Goal: Information Seeking & Learning: Learn about a topic

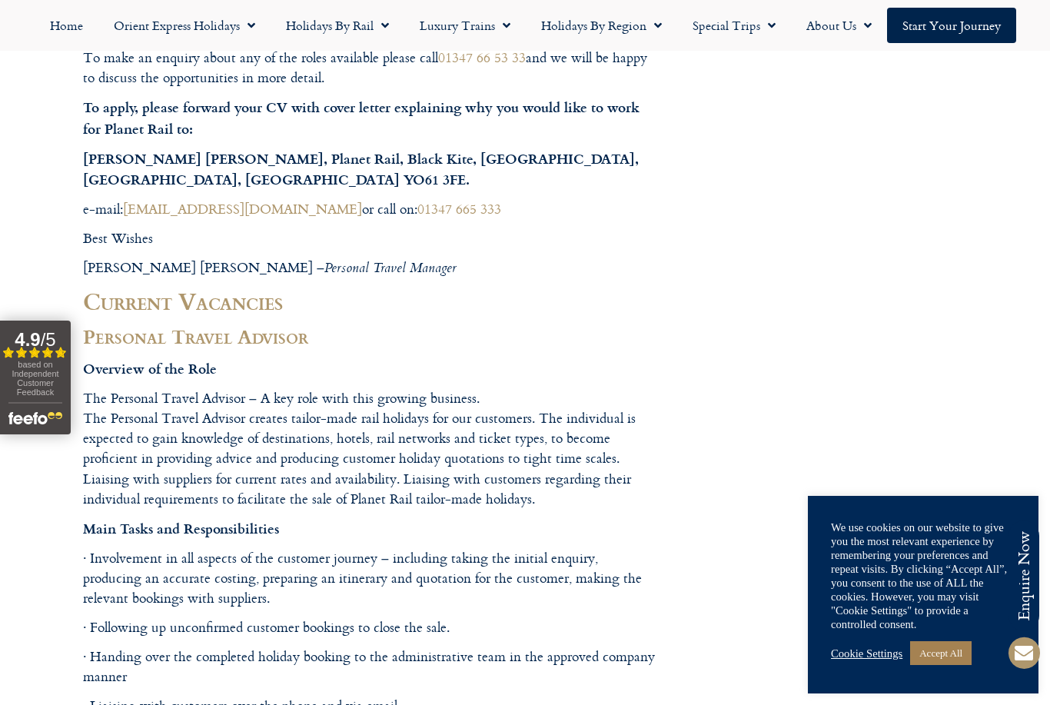
scroll to position [713, 0]
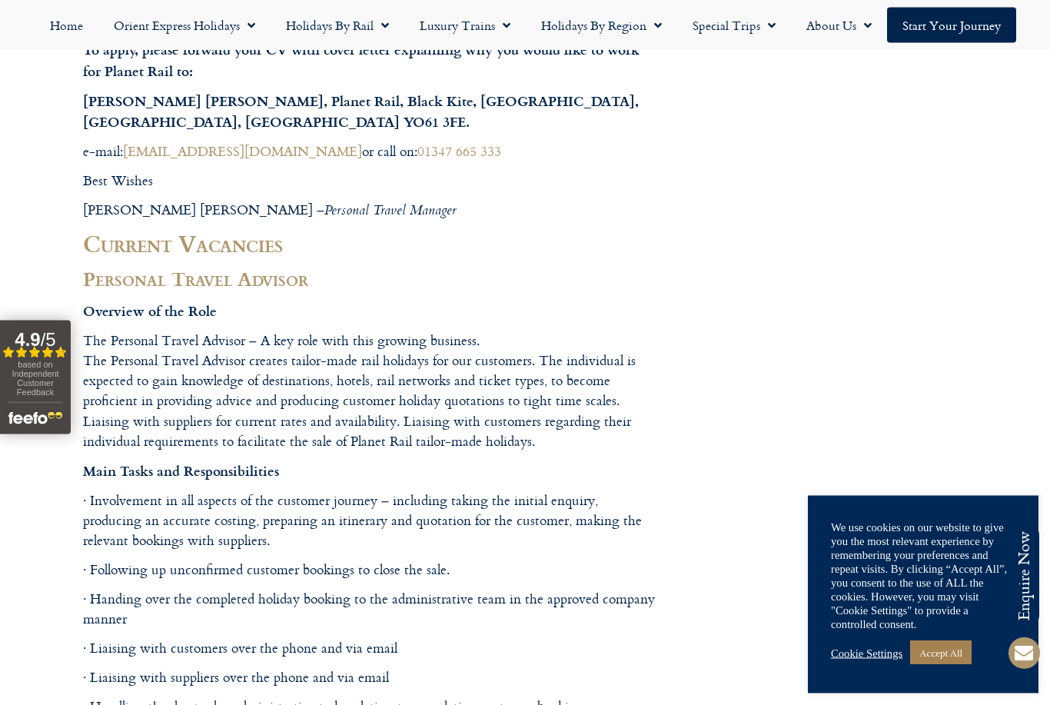
click at [217, 394] on p "The Personal Travel Advisor – A key role with this growing business. The Person…" at bounding box center [371, 391] width 576 height 121
click at [247, 337] on p "The Personal Travel Advisor – A key role with this growing business. The Person…" at bounding box center [371, 391] width 576 height 121
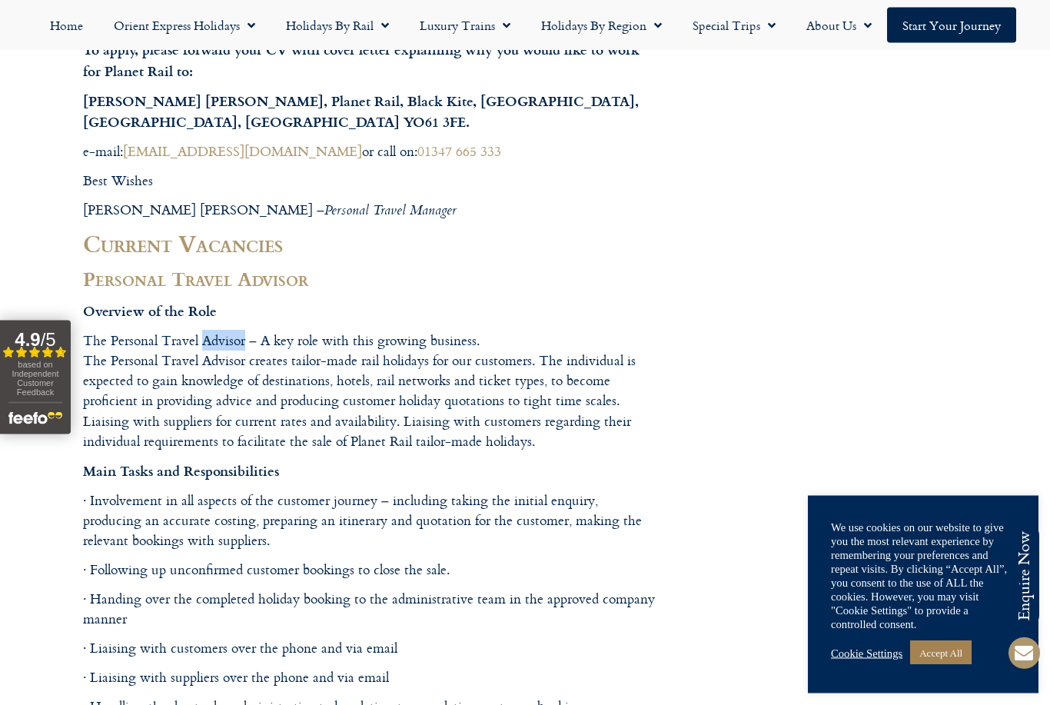
click at [247, 337] on p "The Personal Travel Advisor – A key role with this growing business. The Person…" at bounding box center [371, 391] width 576 height 121
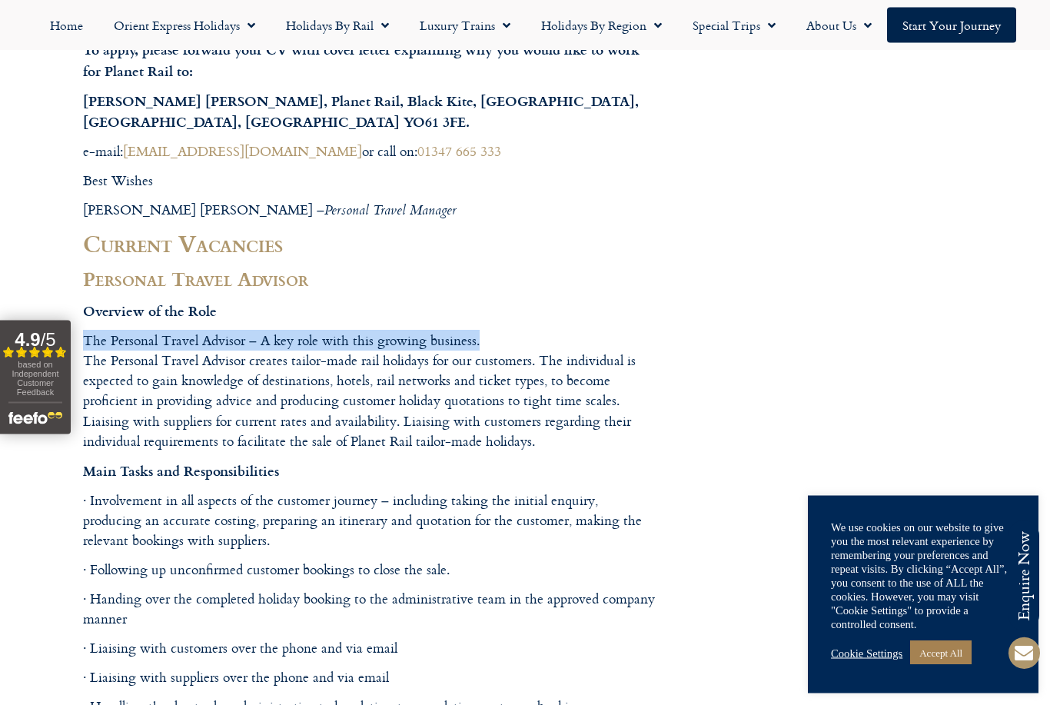
click at [253, 357] on p "The Personal Travel Advisor – A key role with this growing business. The Person…" at bounding box center [371, 391] width 576 height 121
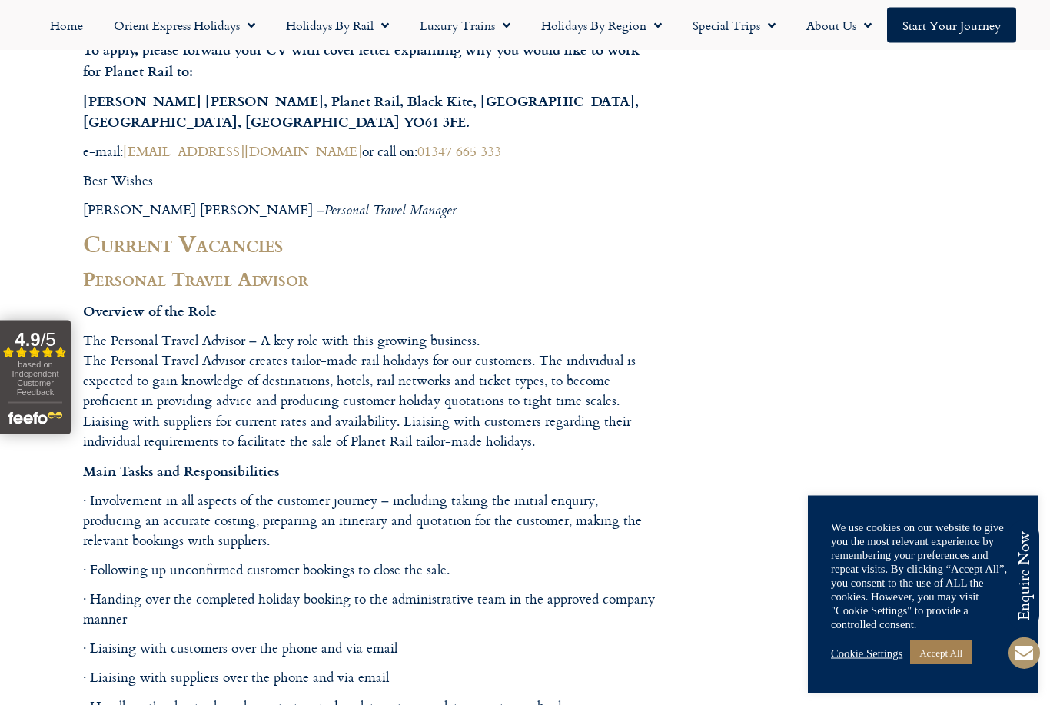
click at [253, 357] on p "The Personal Travel Advisor – A key role with this growing business. The Person…" at bounding box center [371, 391] width 576 height 121
click at [515, 397] on p "The Personal Travel Advisor – A key role with this growing business. The Person…" at bounding box center [371, 391] width 576 height 121
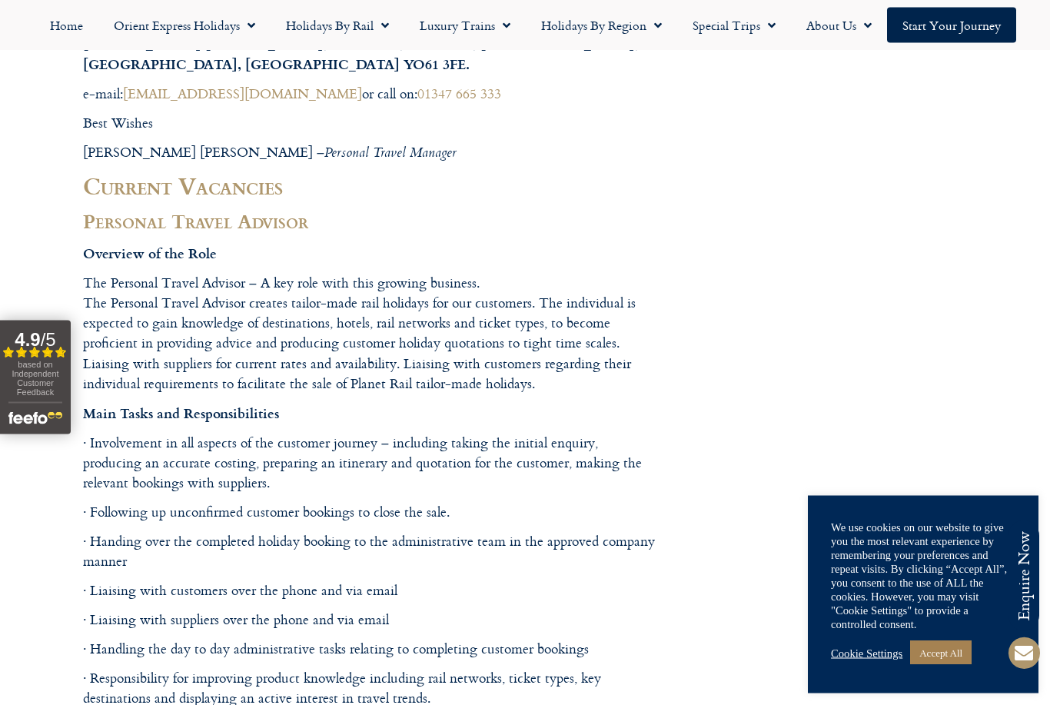
scroll to position [776, 0]
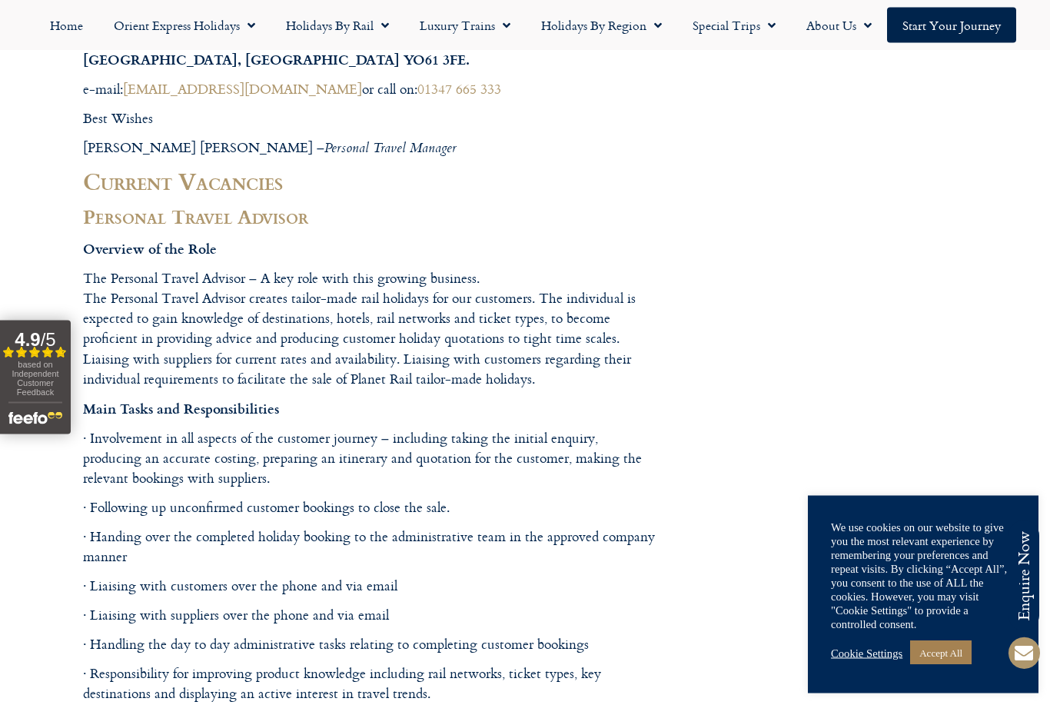
click at [417, 400] on p "Main Tasks and Responsibilities" at bounding box center [371, 409] width 576 height 21
click at [410, 374] on p "The Personal Travel Advisor – A key role with this growing business. The Person…" at bounding box center [371, 329] width 576 height 121
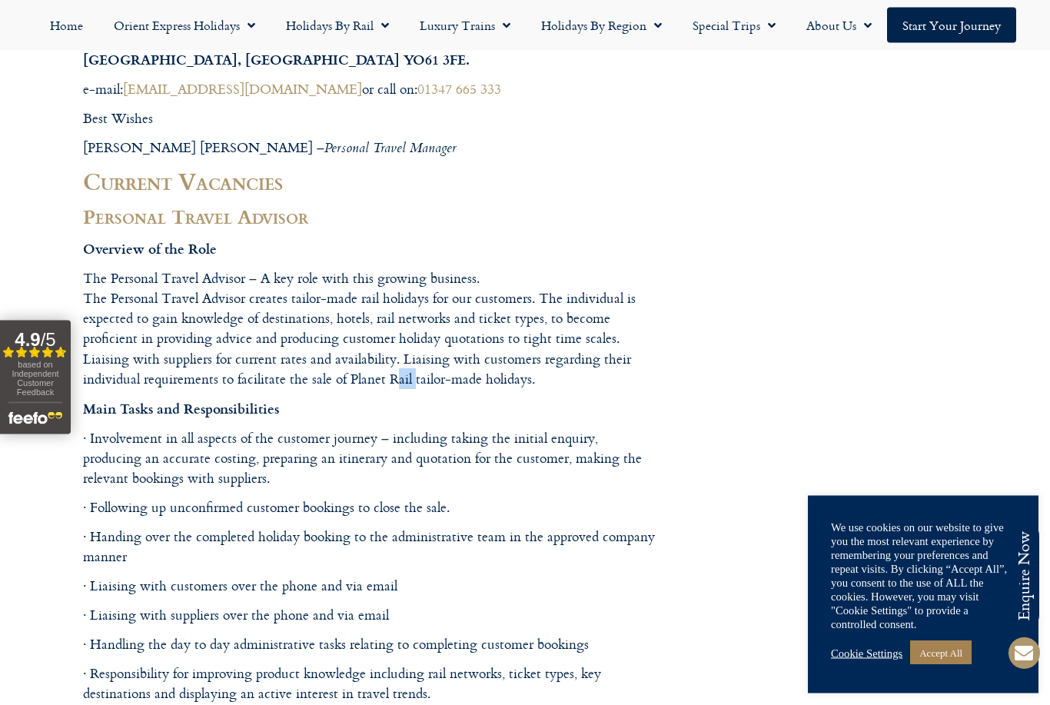
click at [410, 410] on p "Main Tasks and Responsibilities" at bounding box center [371, 409] width 576 height 21
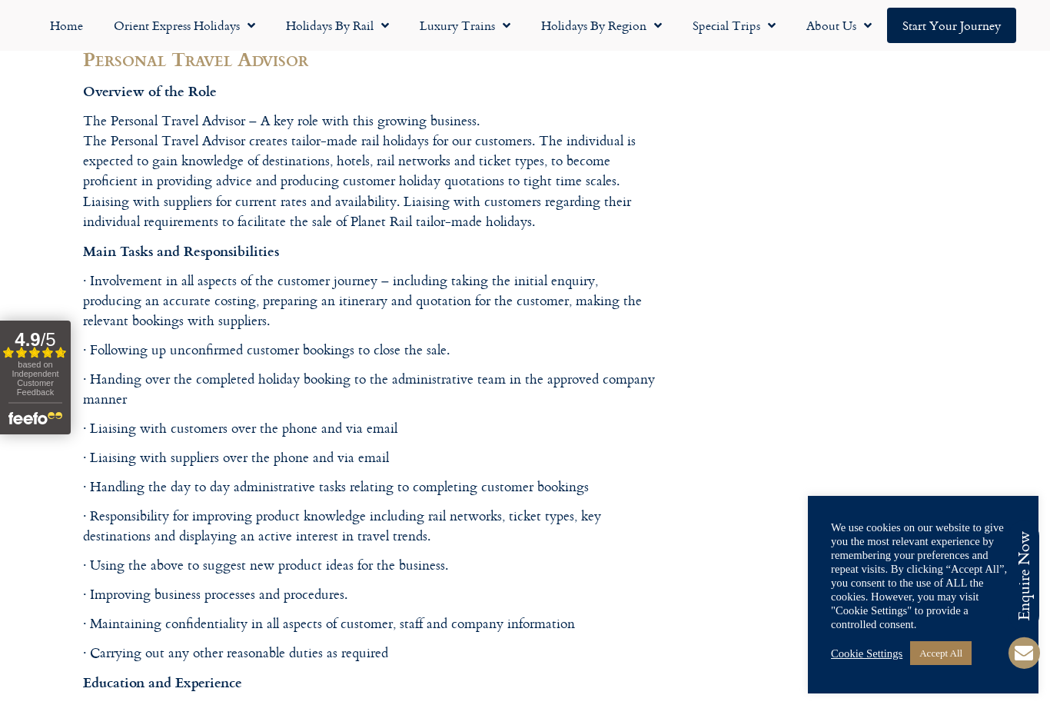
scroll to position [935, 0]
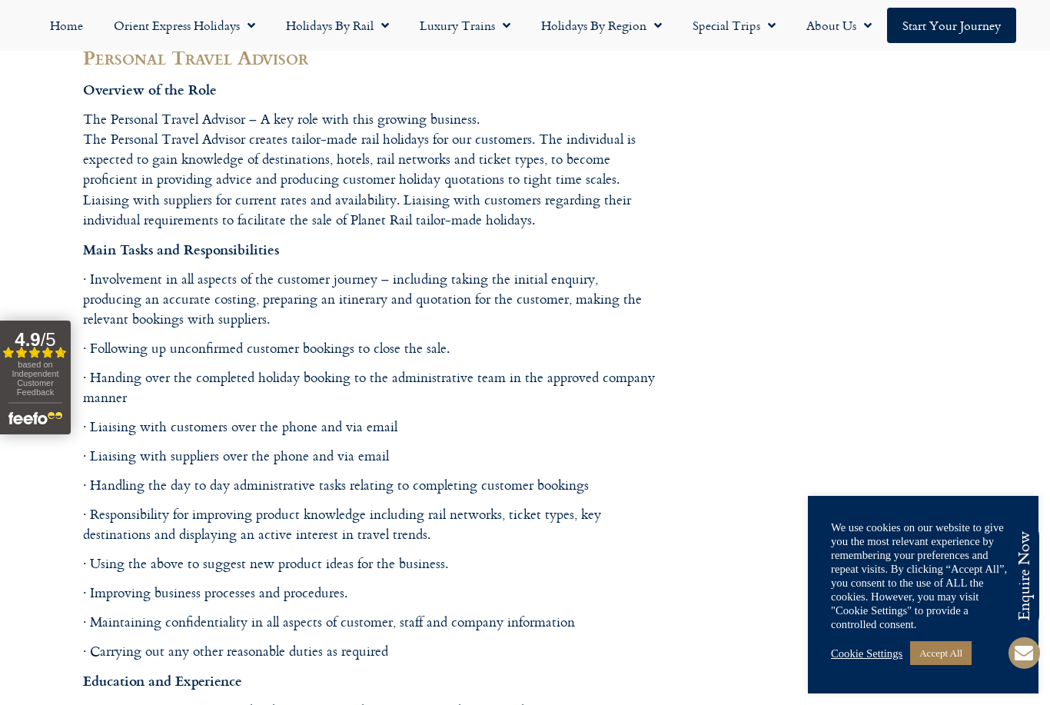
click at [201, 342] on p "· Following up unconfirmed customer bookings to close the sale." at bounding box center [371, 348] width 576 height 20
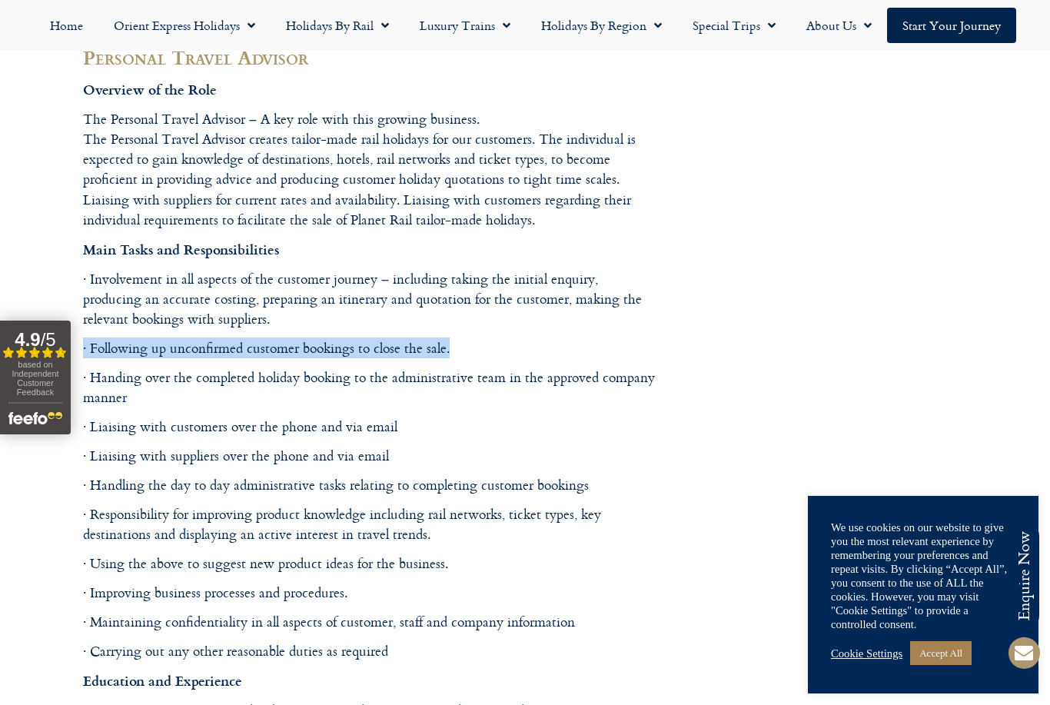
click at [237, 372] on p "· Handing over the completed holiday booking to the administrative team in the …" at bounding box center [371, 387] width 576 height 41
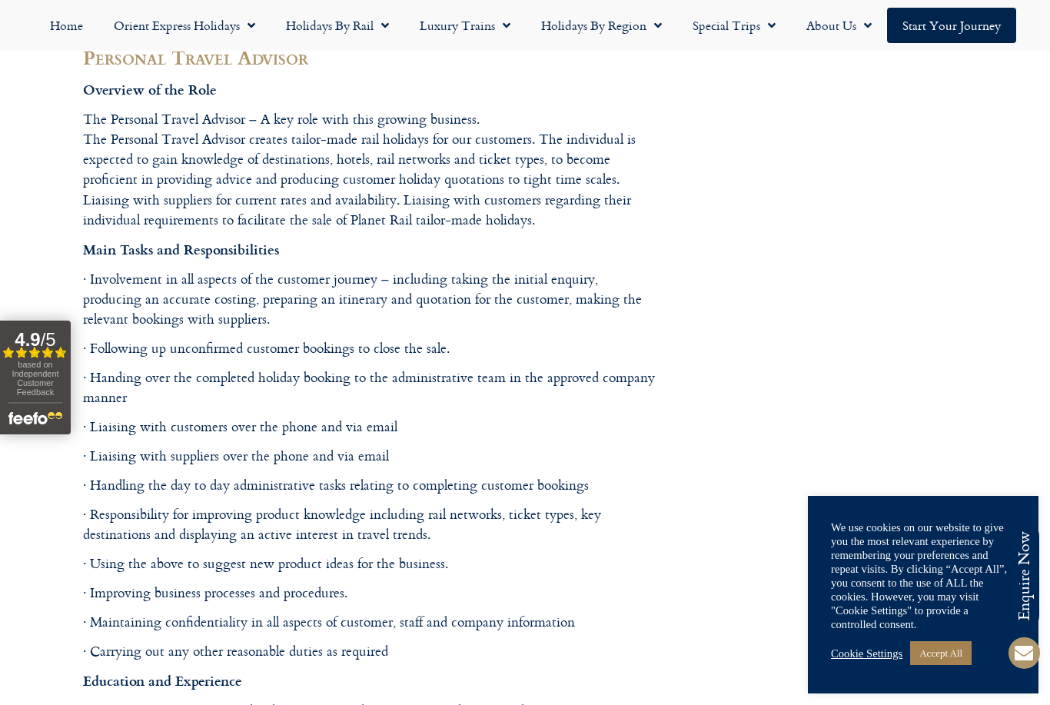
click at [237, 372] on p "· Handing over the completed holiday booking to the administrative team in the …" at bounding box center [371, 387] width 576 height 41
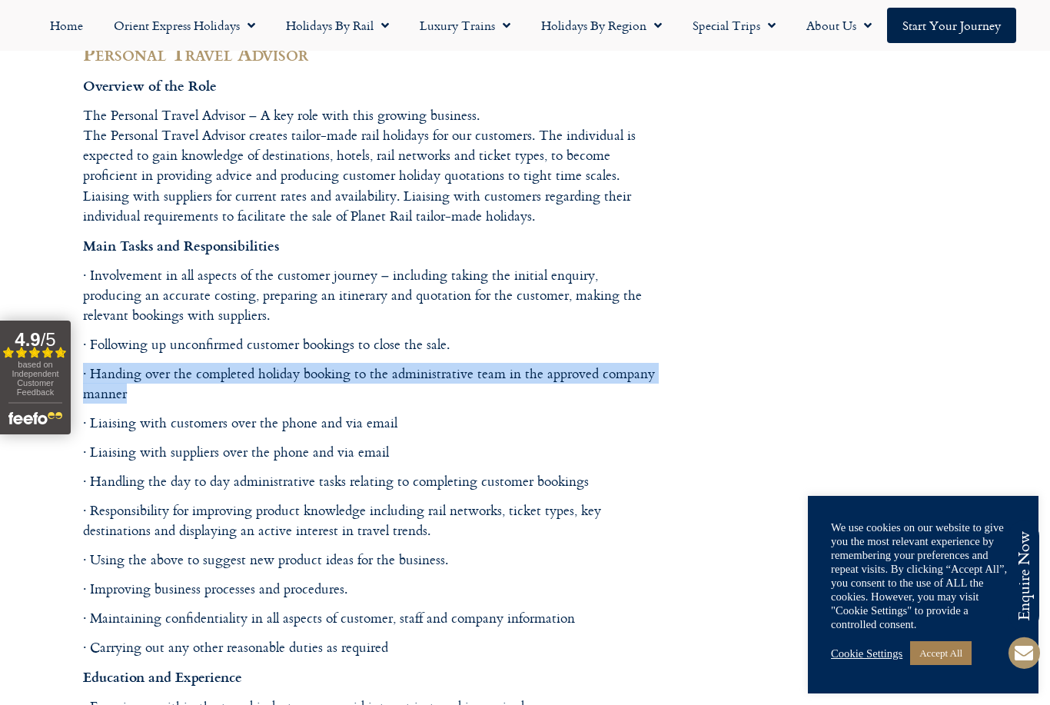
scroll to position [1015, 0]
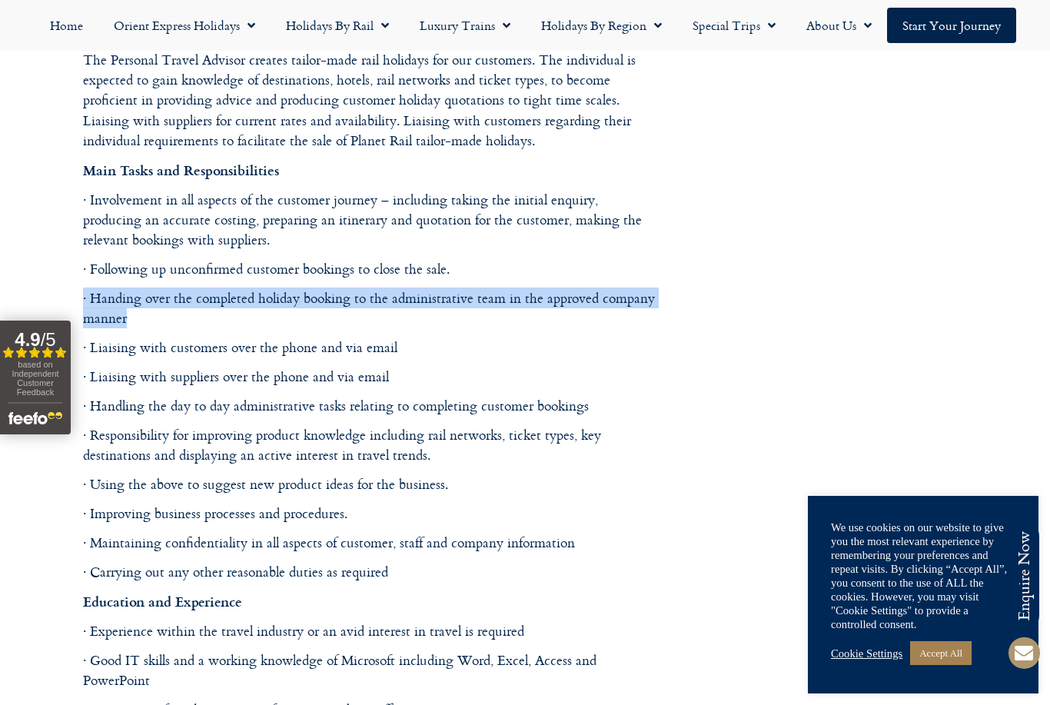
click at [251, 341] on p "· Liaising with customers over the phone and via email" at bounding box center [371, 347] width 576 height 20
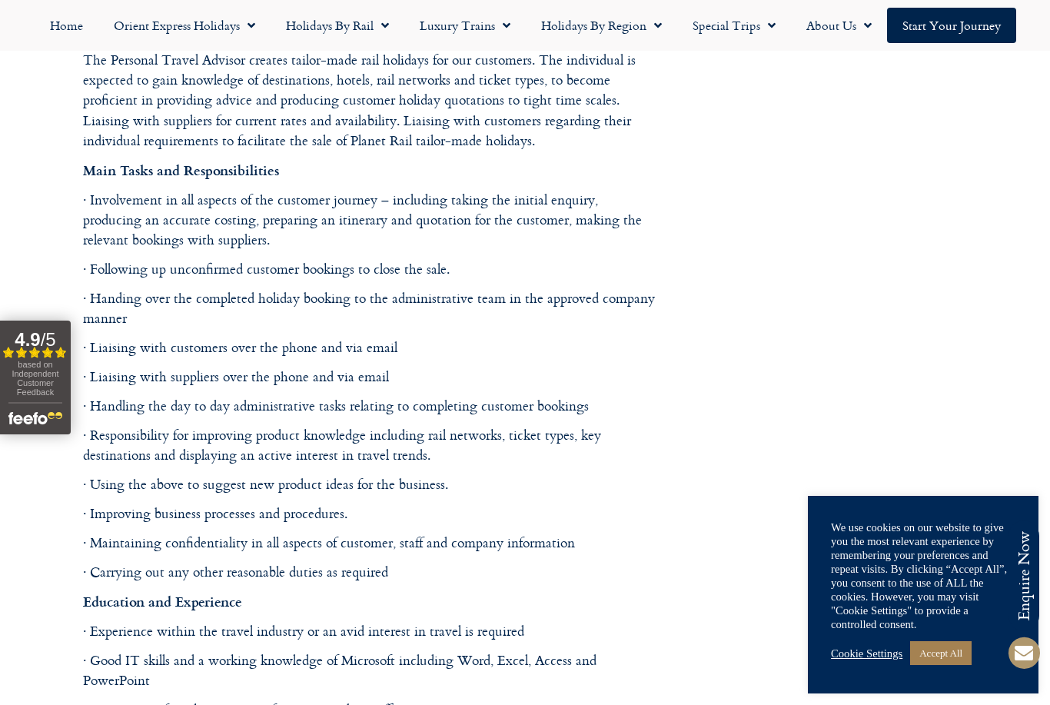
click at [251, 341] on p "· Liaising with customers over the phone and via email" at bounding box center [371, 347] width 576 height 20
click at [253, 371] on p "· Liaising with suppliers over the phone and via email" at bounding box center [371, 377] width 576 height 20
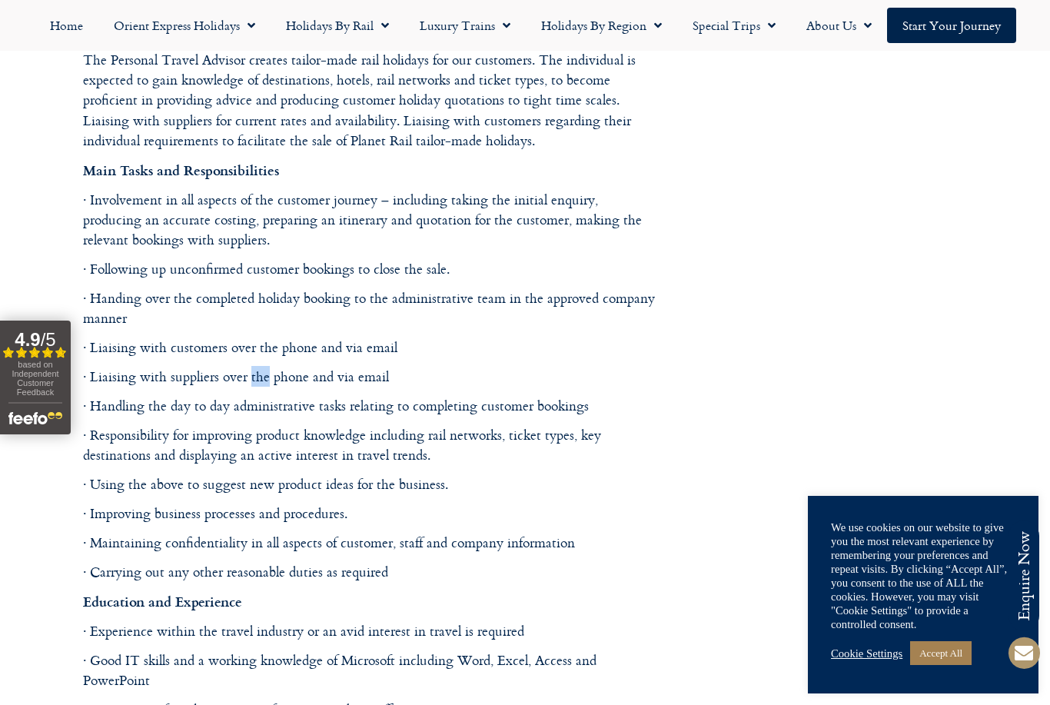
click at [253, 371] on p "· Liaising with suppliers over the phone and via email" at bounding box center [371, 377] width 576 height 20
click at [254, 477] on p "· Using the above to suggest new product ideas for the business." at bounding box center [371, 484] width 576 height 20
click at [251, 448] on p "· Responsibility for improving product knowledge including rail networks, ticke…" at bounding box center [371, 445] width 576 height 41
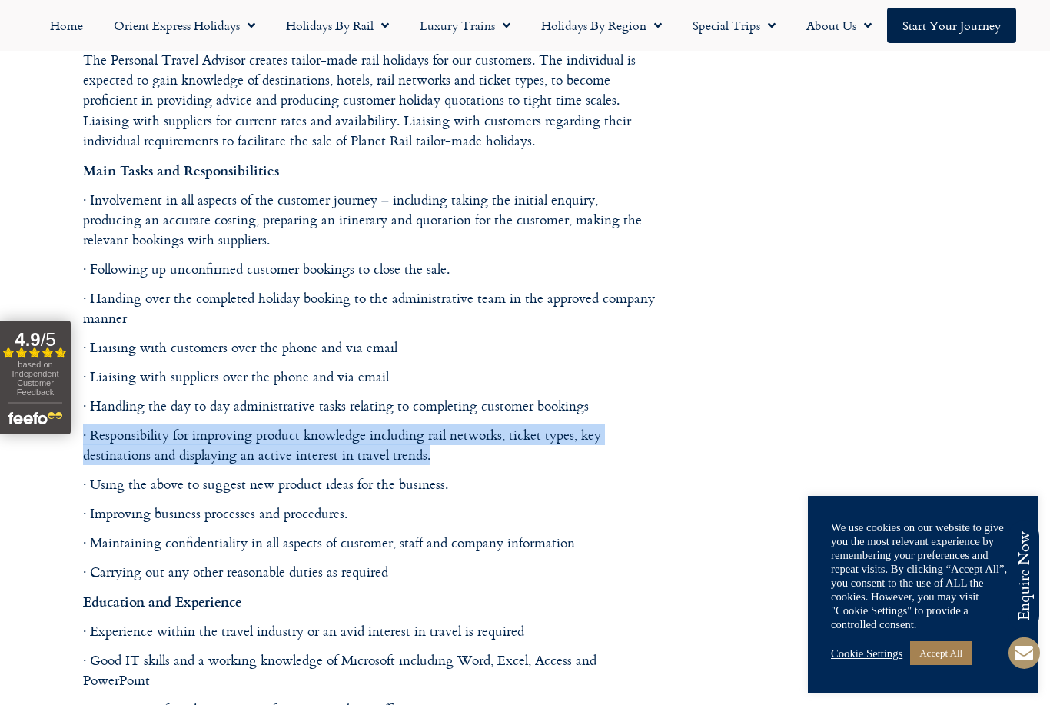
click at [251, 448] on p "· Responsibility for improving product knowledge including rail networks, ticke…" at bounding box center [371, 445] width 576 height 41
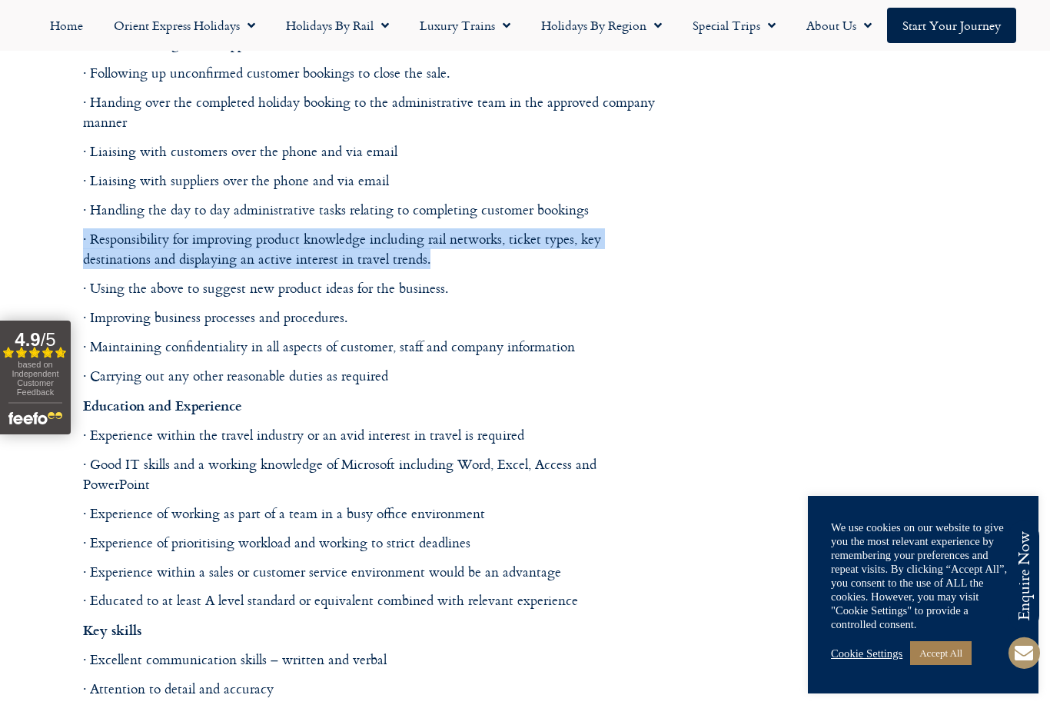
scroll to position [1212, 0]
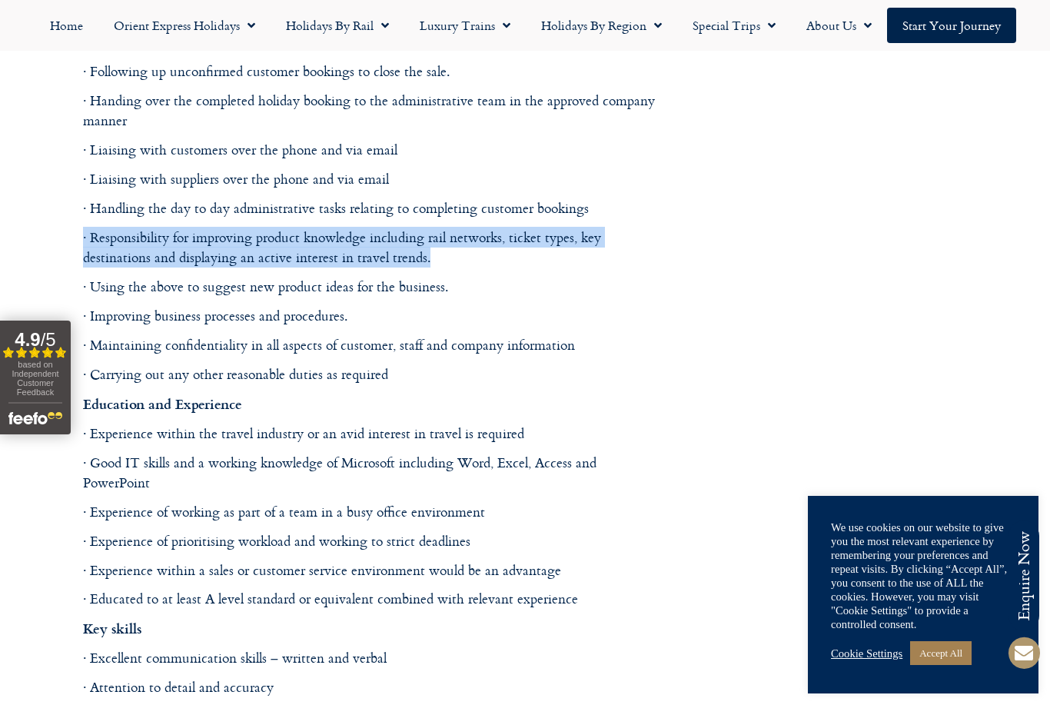
click at [271, 289] on p "· Using the above to suggest new product ideas for the business." at bounding box center [371, 287] width 576 height 20
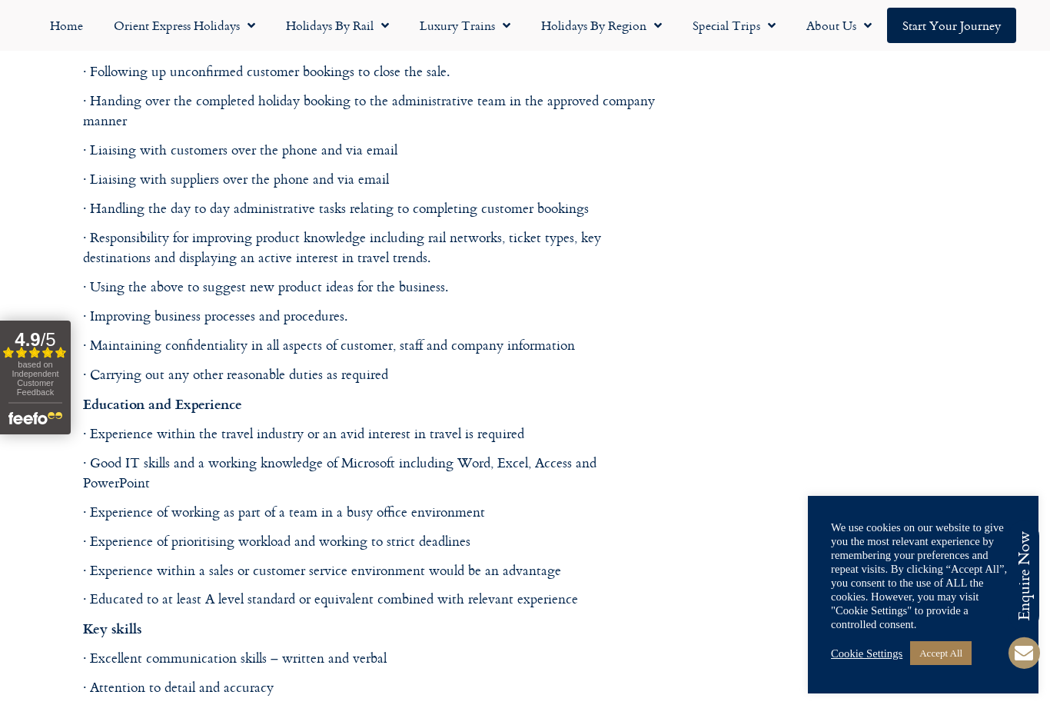
click at [271, 289] on p "· Using the above to suggest new product ideas for the business." at bounding box center [371, 287] width 576 height 20
click at [188, 308] on p "· Improving business processes and procedures." at bounding box center [371, 316] width 576 height 20
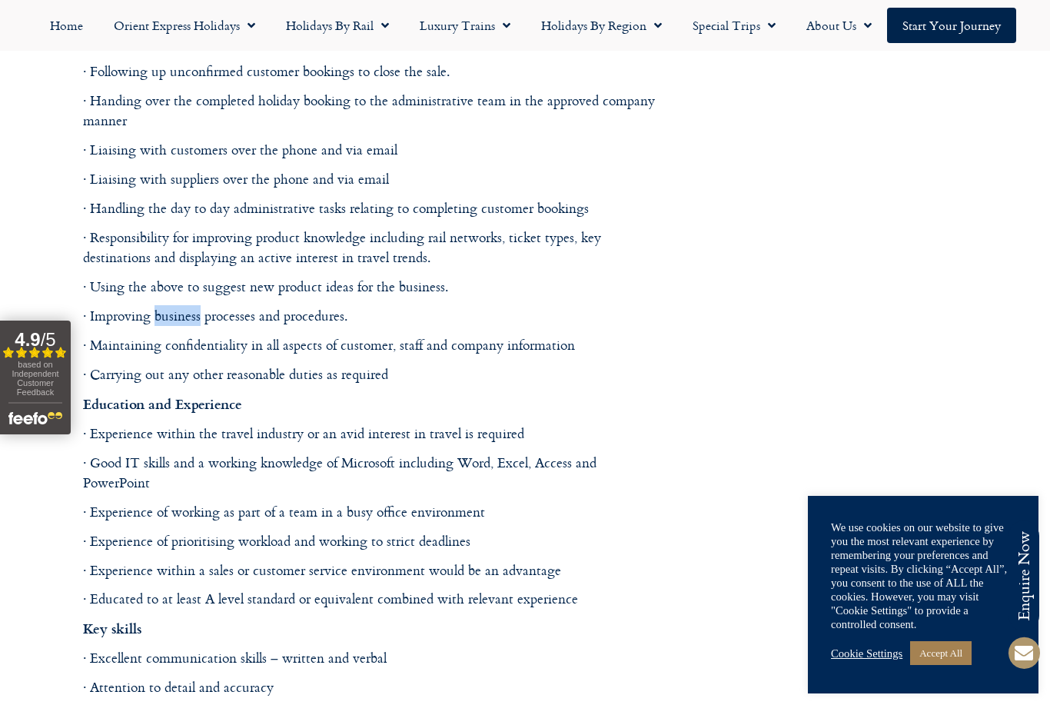
click at [188, 308] on p "· Improving business processes and procedures." at bounding box center [371, 316] width 576 height 20
click at [194, 337] on p "· Maintaining confidentiality in all aspects of customer, staff and company inf…" at bounding box center [371, 345] width 576 height 20
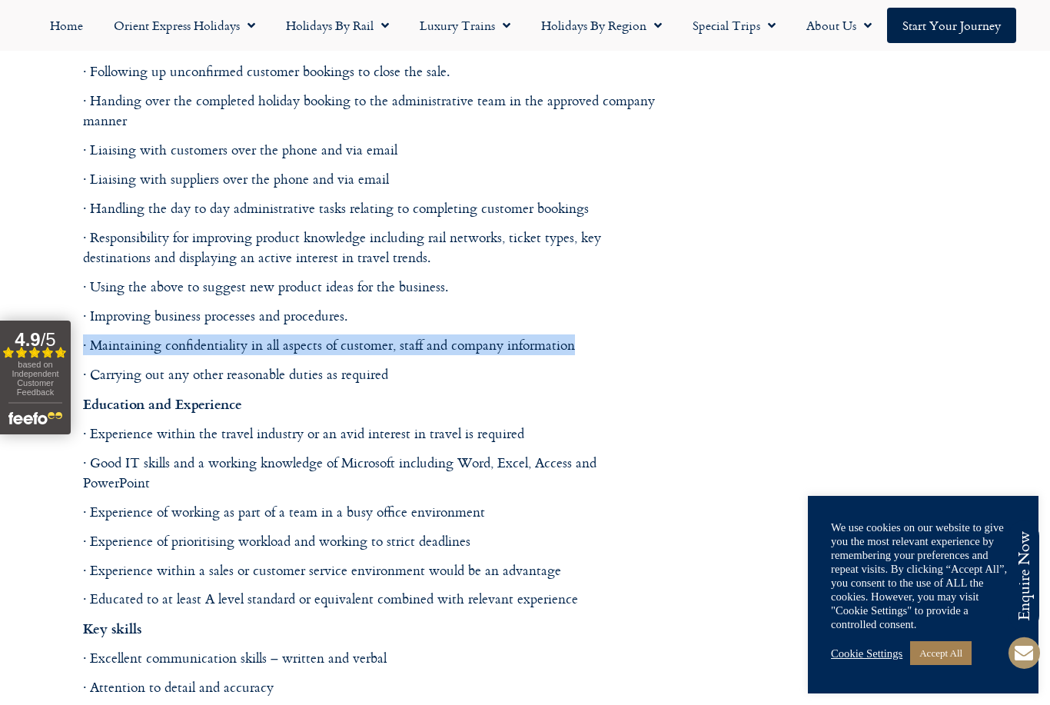
click at [194, 337] on p "· Maintaining confidentiality in all aspects of customer, staff and company inf…" at bounding box center [371, 345] width 576 height 20
click at [194, 367] on p "· Carrying out any other reasonable duties as required" at bounding box center [371, 374] width 576 height 20
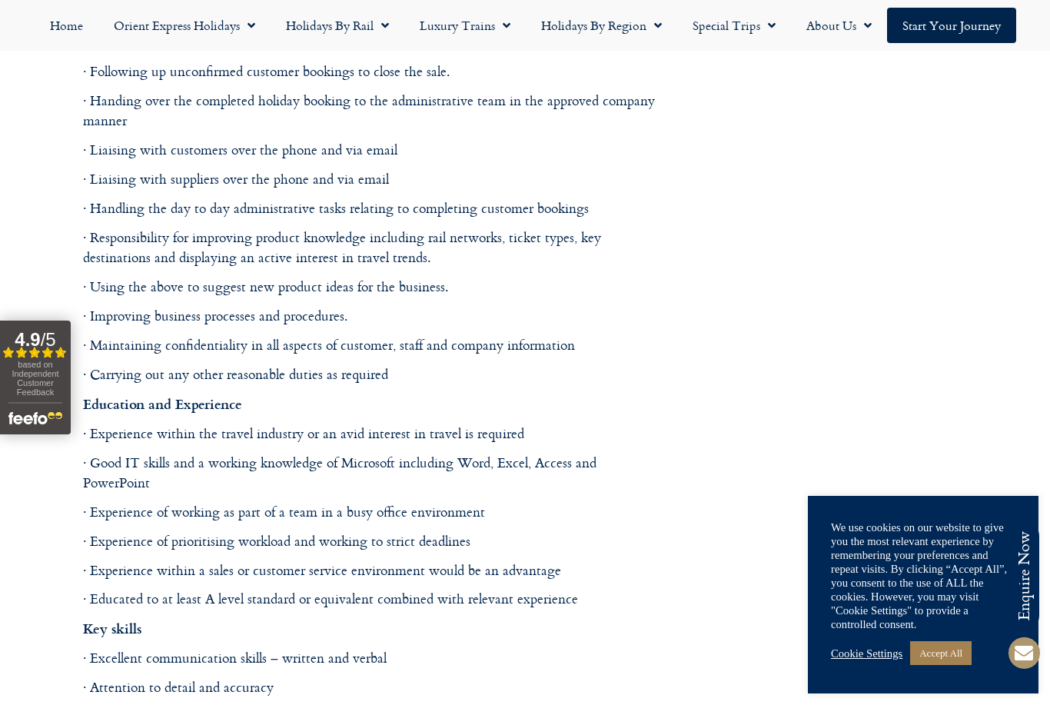
click at [194, 367] on p "· Carrying out any other reasonable duties as required" at bounding box center [371, 374] width 576 height 20
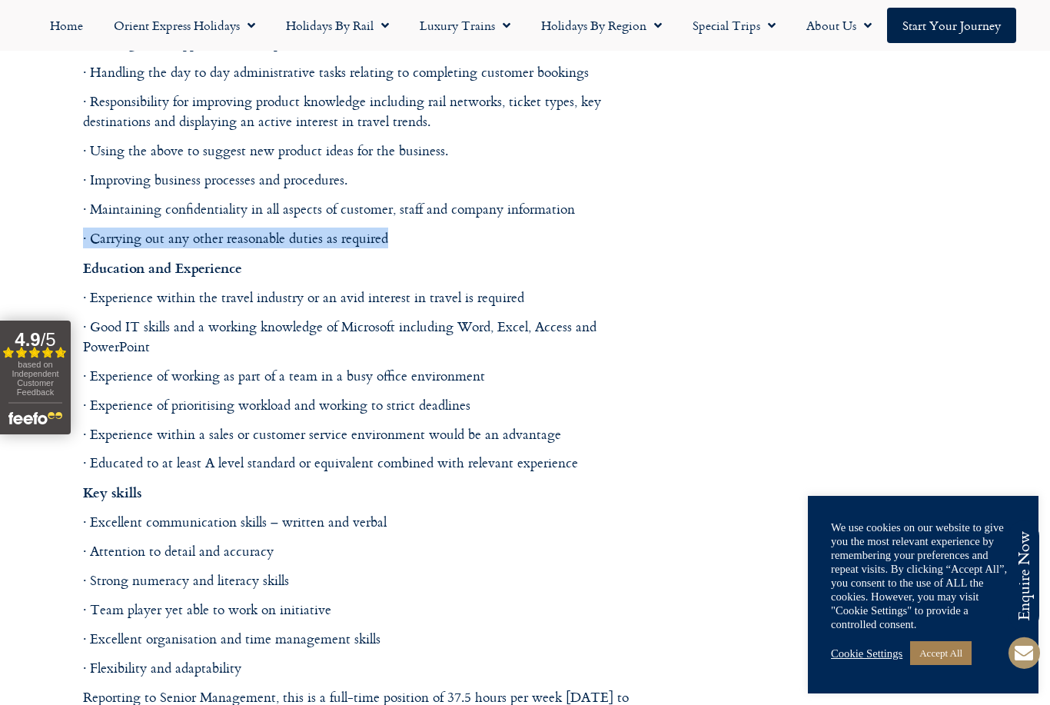
scroll to position [1364, 0]
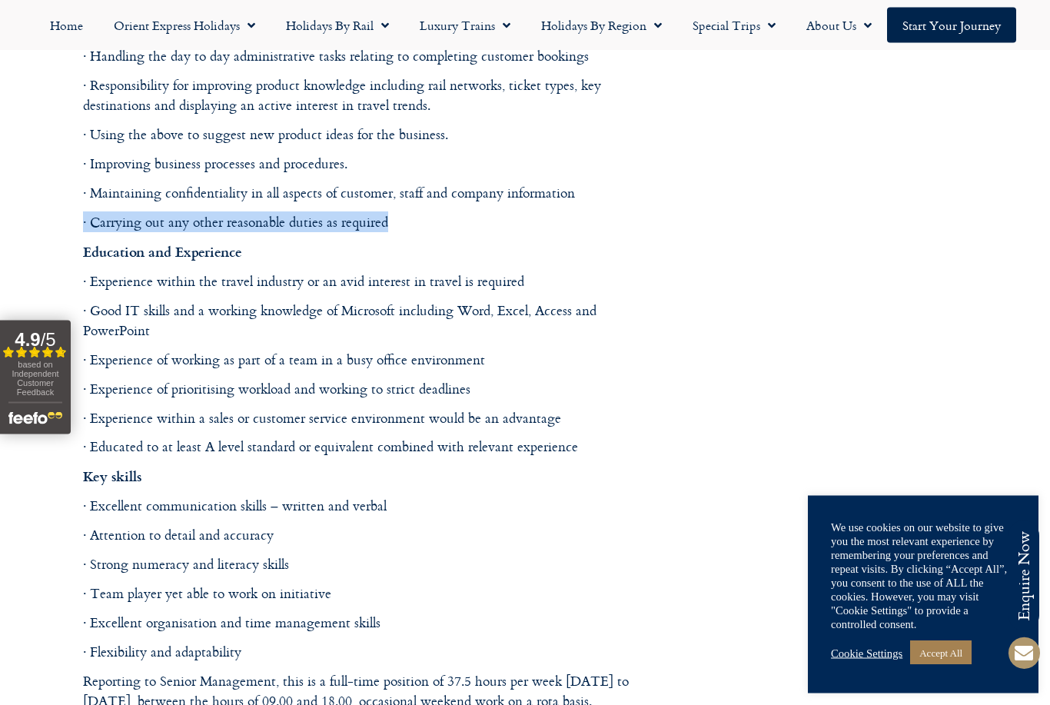
click at [191, 272] on p "· Experience within the travel industry or an avid interest in travel is requir…" at bounding box center [371, 282] width 576 height 20
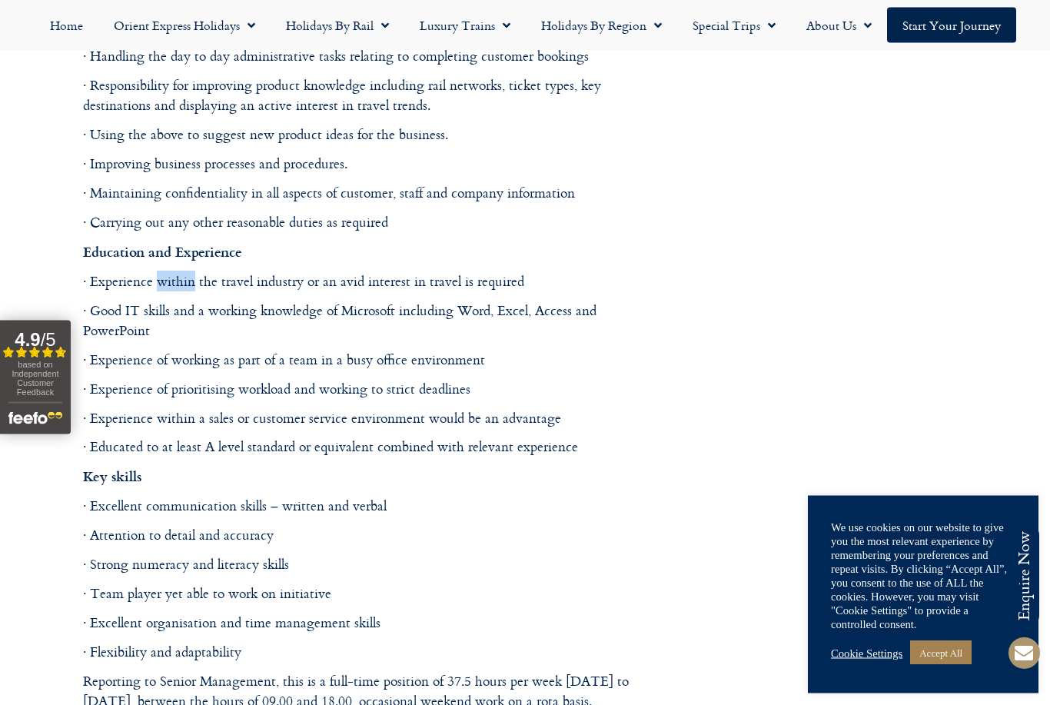
click at [191, 272] on p "· Experience within the travel industry or an avid interest in travel is requir…" at bounding box center [371, 282] width 576 height 20
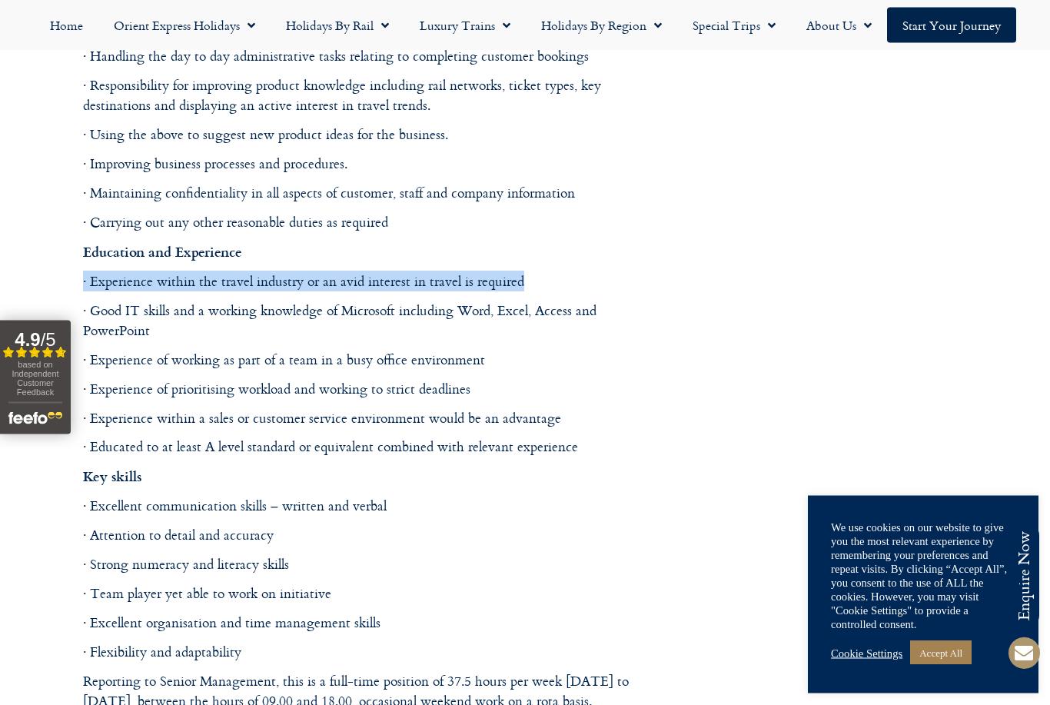
click at [236, 351] on p "· Experience of working as part of a team in a busy office environment" at bounding box center [371, 360] width 576 height 20
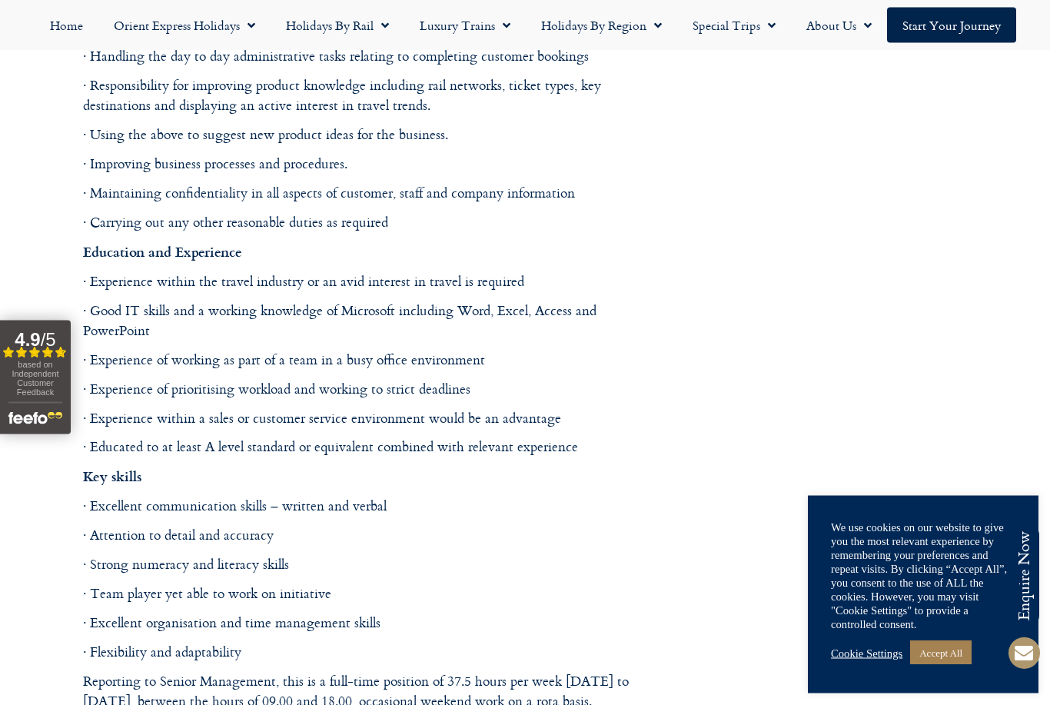
click at [236, 351] on p "· Experience of working as part of a team in a busy office environment" at bounding box center [371, 360] width 576 height 20
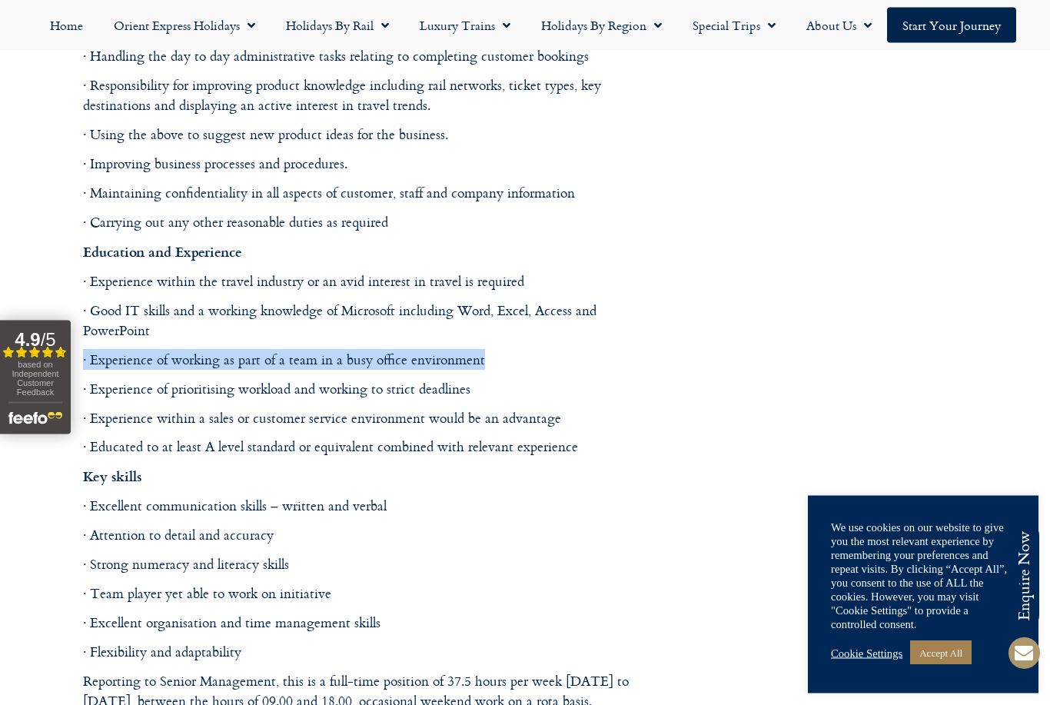
click at [308, 409] on p "· Experience within a sales or customer service environment would be an advanta…" at bounding box center [371, 419] width 576 height 20
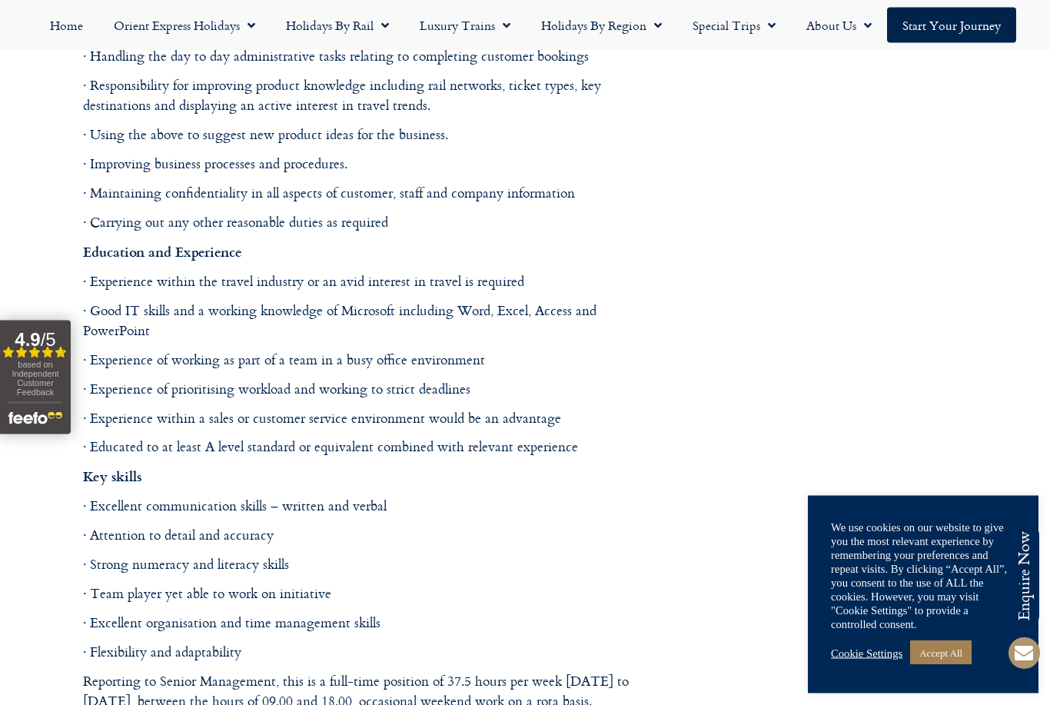
click at [308, 409] on p "· Experience within a sales or customer service environment would be an advanta…" at bounding box center [371, 419] width 576 height 20
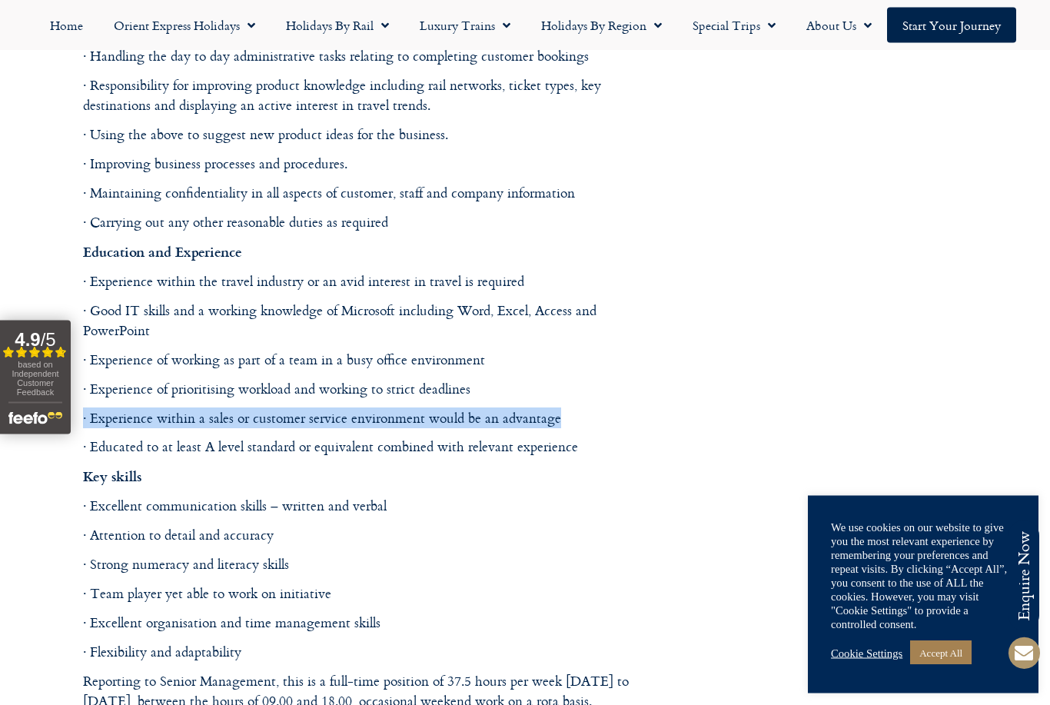
click at [391, 451] on div "Overview of the Role The Personal Travel Advisor – A key role with this growing…" at bounding box center [371, 275] width 576 height 1249
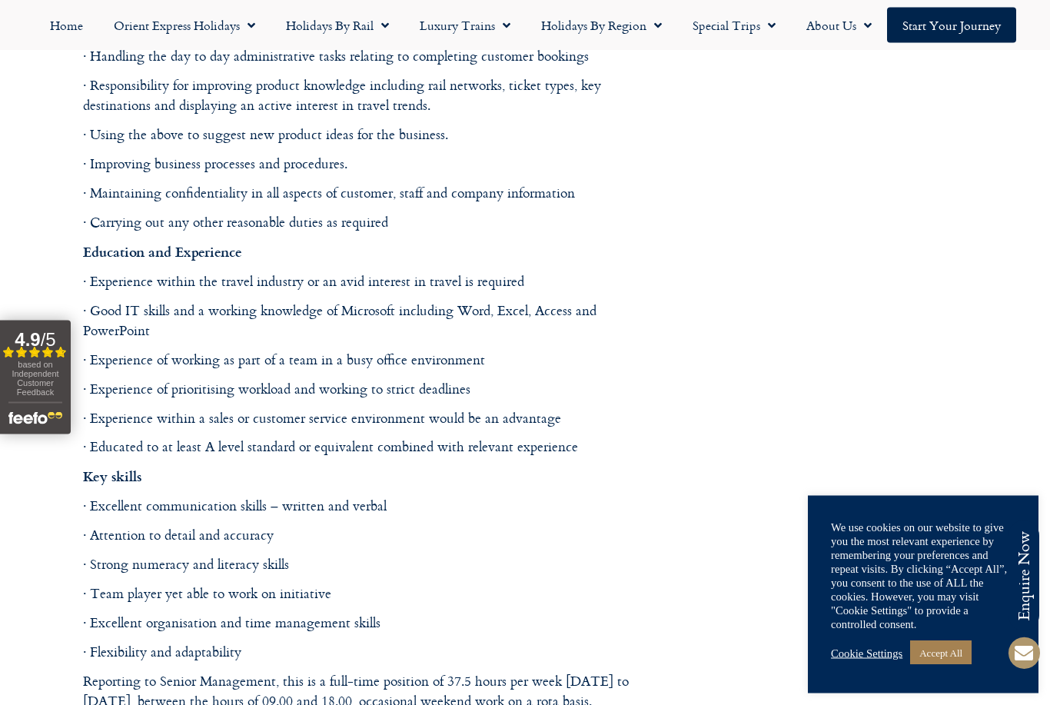
click at [391, 451] on div "Overview of the Role The Personal Travel Advisor – A key role with this growing…" at bounding box center [371, 275] width 576 height 1249
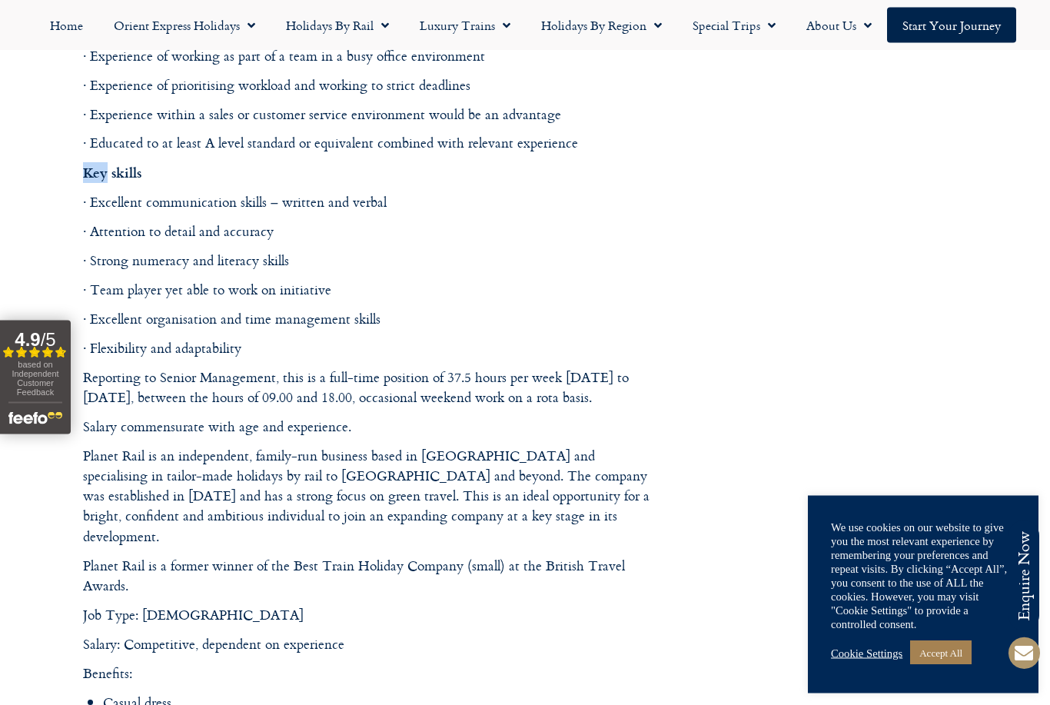
scroll to position [1669, 0]
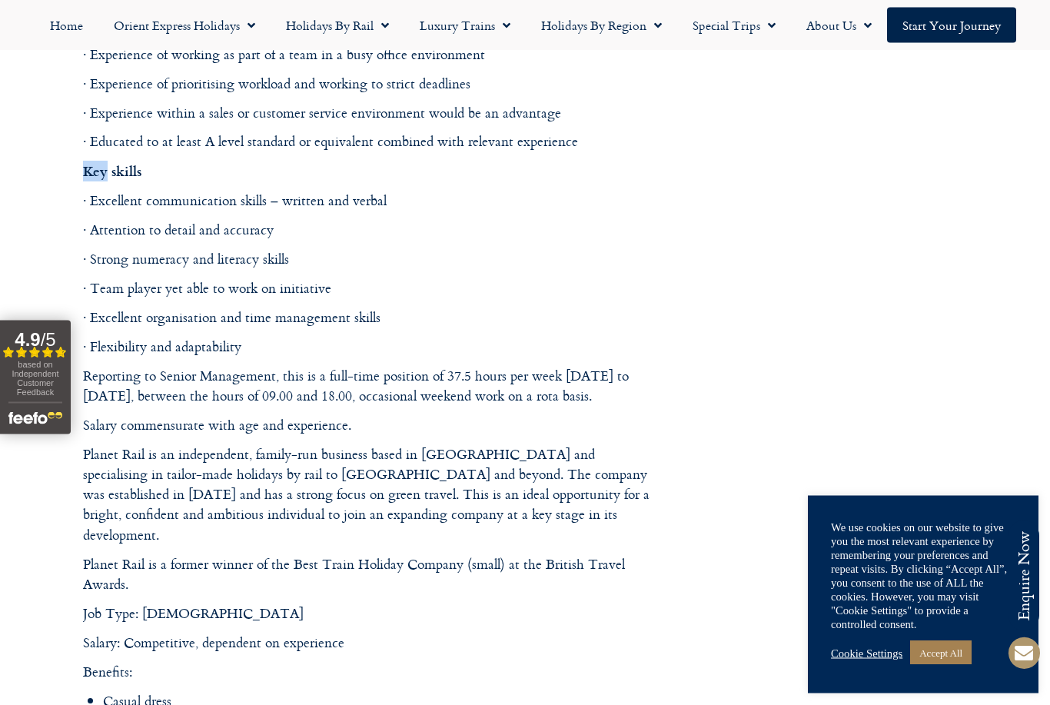
click at [291, 279] on p "· Team player yet able to work on initiative" at bounding box center [371, 289] width 576 height 20
click at [301, 308] on p "· Excellent organisation and time management skills" at bounding box center [371, 318] width 576 height 20
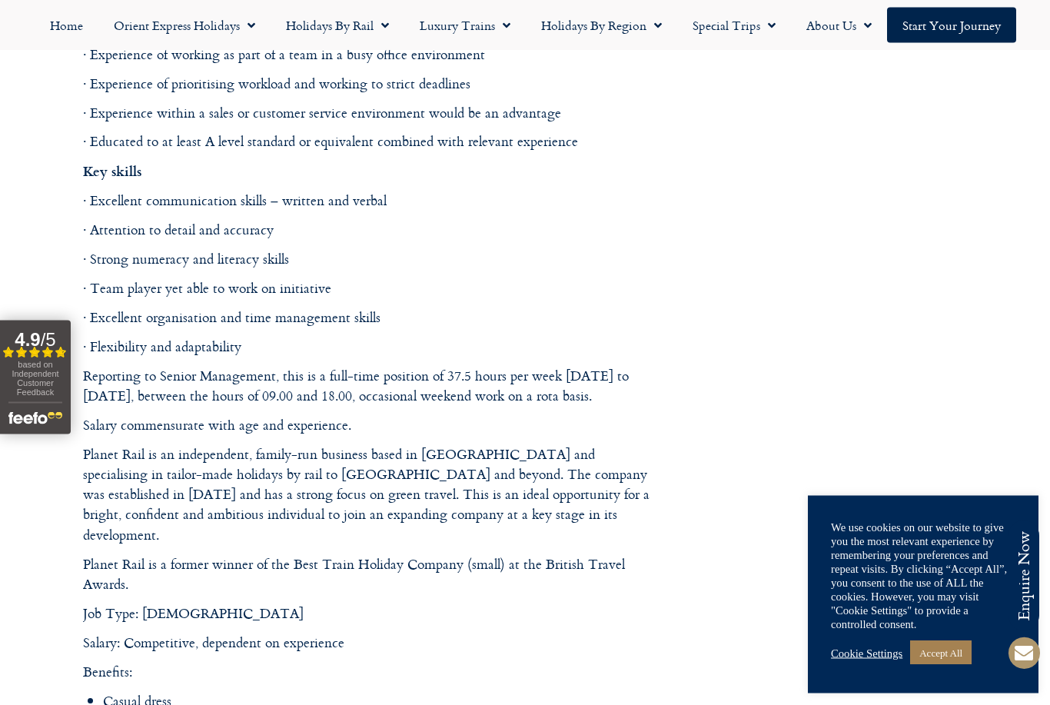
click at [301, 308] on p "· Excellent organisation and time management skills" at bounding box center [371, 318] width 576 height 20
click at [238, 367] on p "Reporting to Senior Management, this is a full-time position of 37.5 hours per …" at bounding box center [371, 387] width 576 height 41
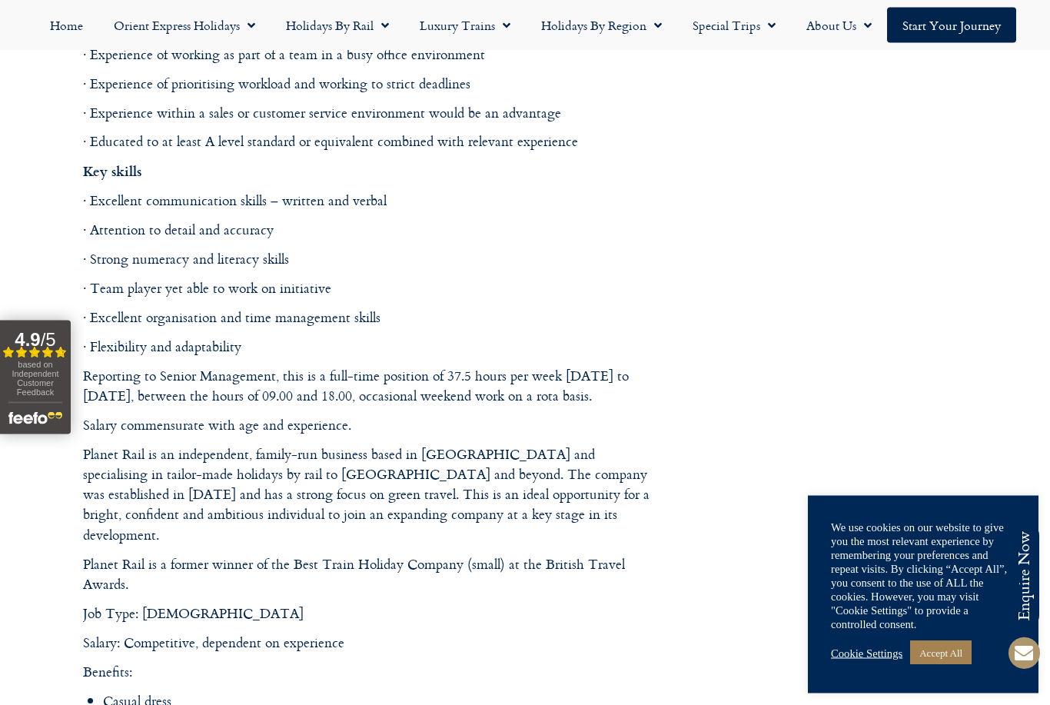
click at [238, 367] on p "Reporting to Senior Management, this is a full-time position of 37.5 hours per …" at bounding box center [371, 387] width 576 height 41
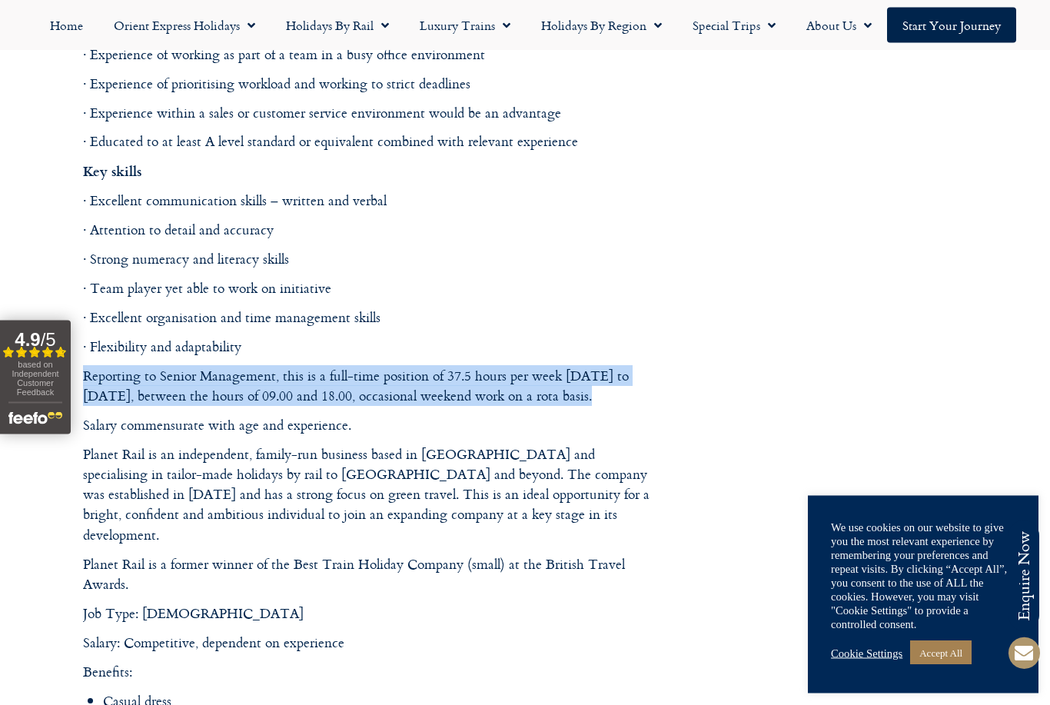
click at [287, 416] on p "Salary commensurate with age and experience." at bounding box center [371, 426] width 576 height 20
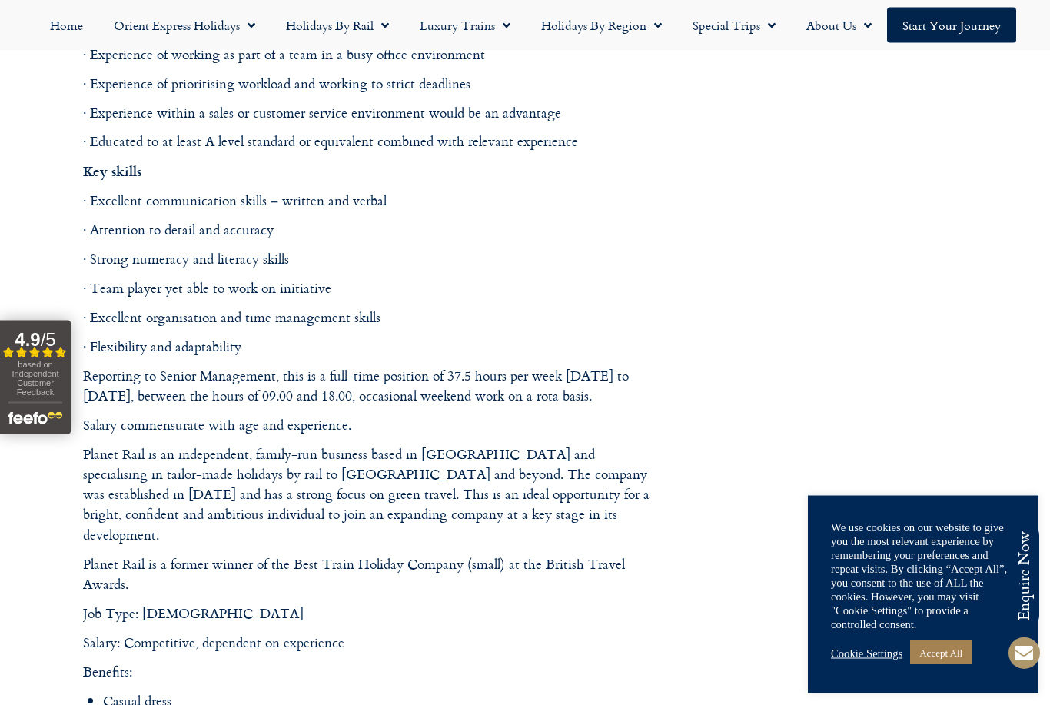
click at [287, 416] on p "Salary commensurate with age and experience." at bounding box center [371, 426] width 576 height 20
click at [293, 445] on p "Planet Rail is an independent, family-run business based in [GEOGRAPHIC_DATA] a…" at bounding box center [371, 495] width 576 height 101
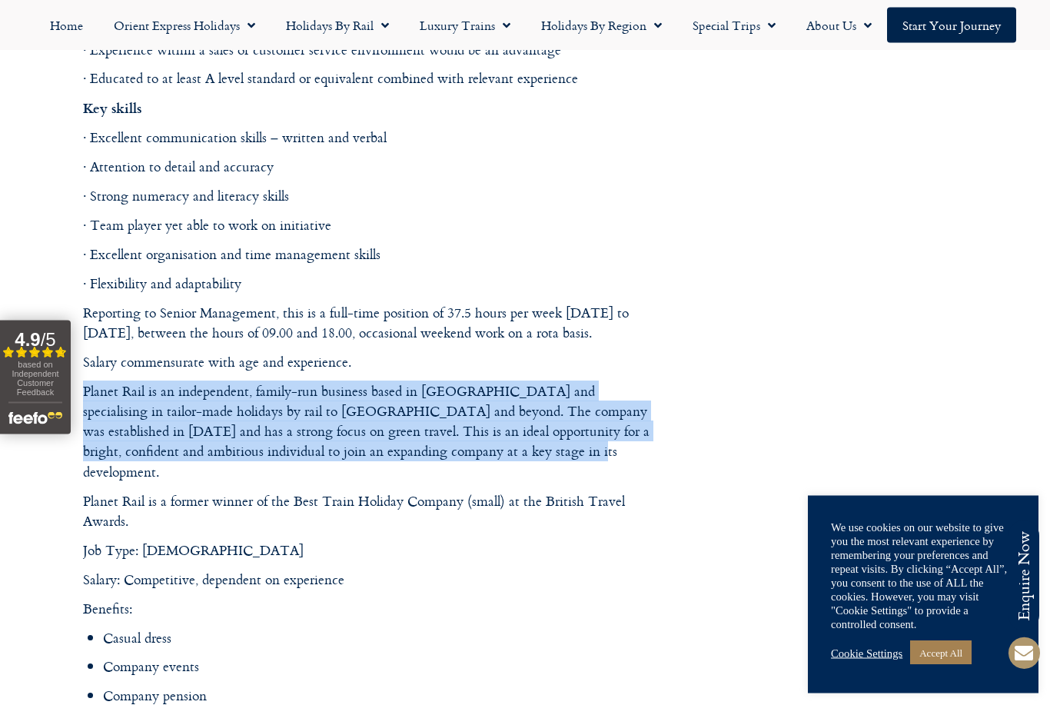
scroll to position [1733, 0]
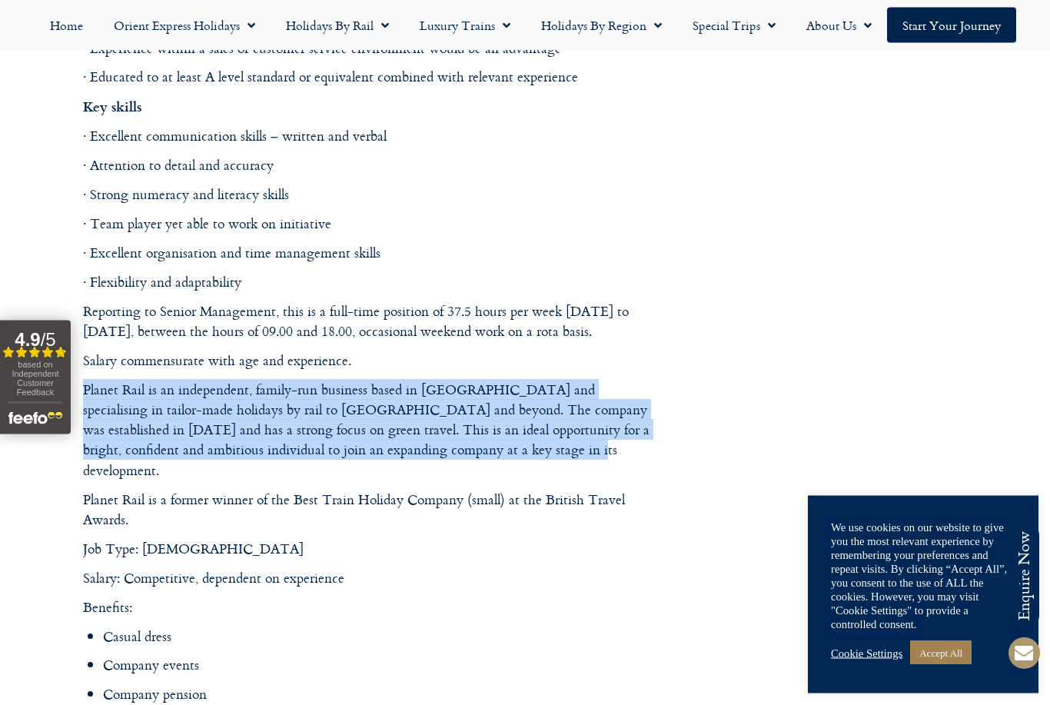
click at [244, 418] on p "Planet Rail is an independent, family-run business based in [GEOGRAPHIC_DATA] a…" at bounding box center [371, 430] width 576 height 101
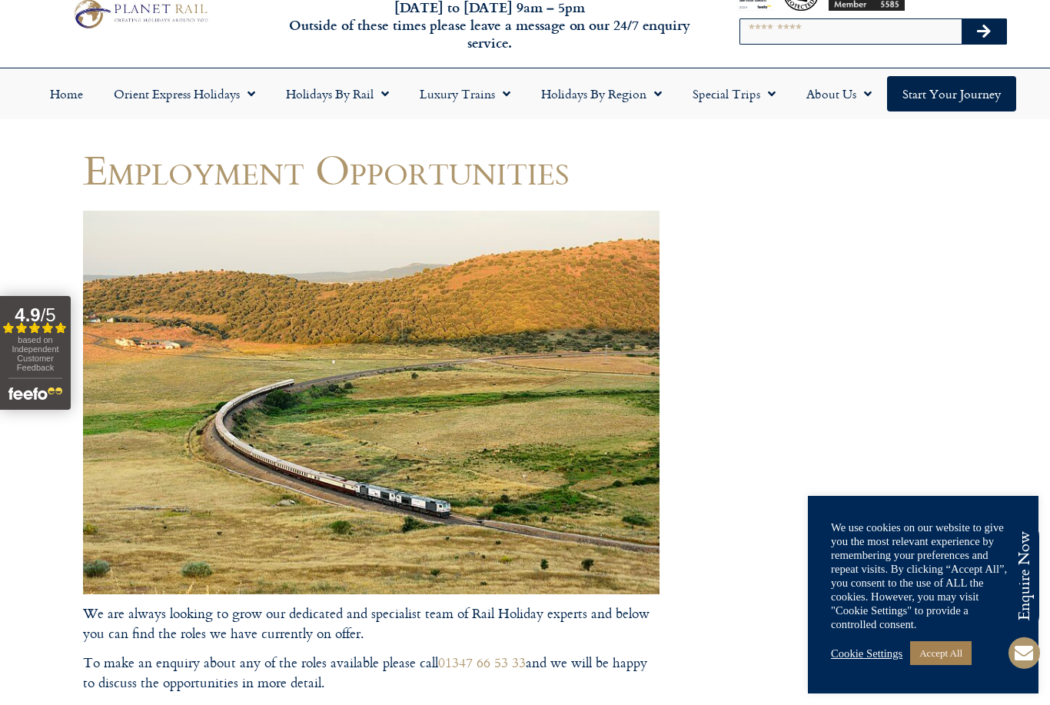
scroll to position [50, 0]
